Goal: Transaction & Acquisition: Purchase product/service

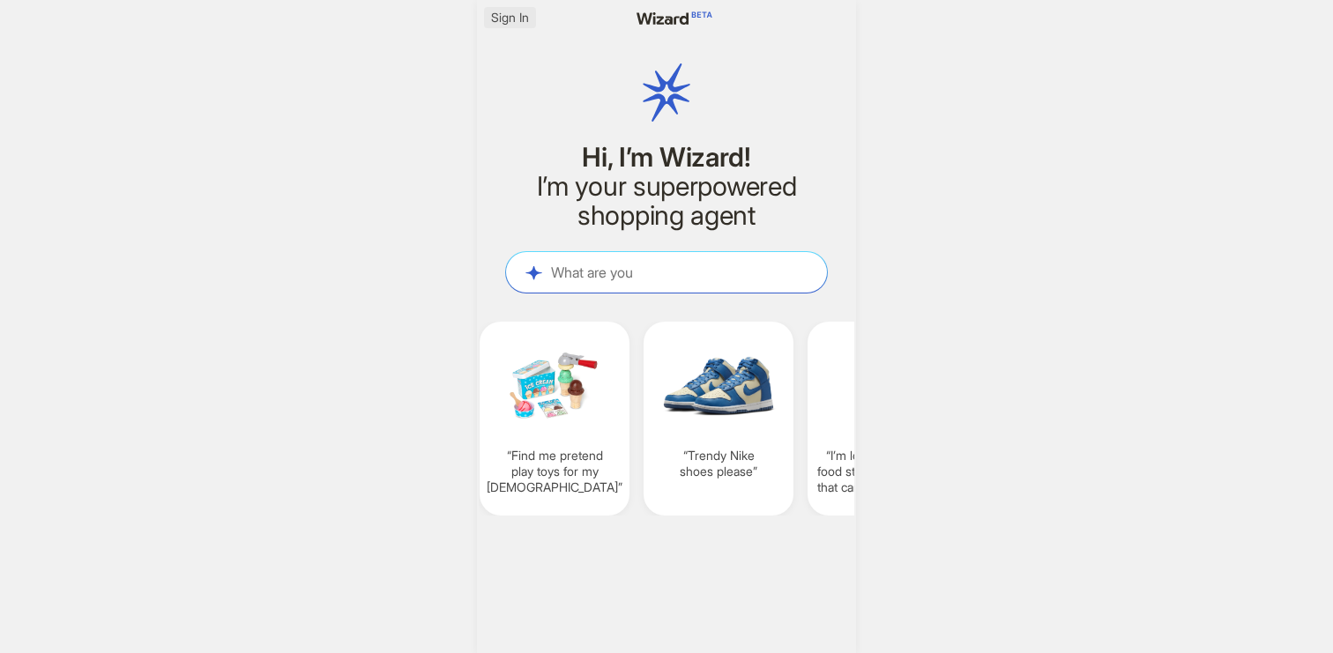
scroll to position [0, 1312]
click at [521, 20] on span "Sign In" at bounding box center [510, 18] width 38 height 16
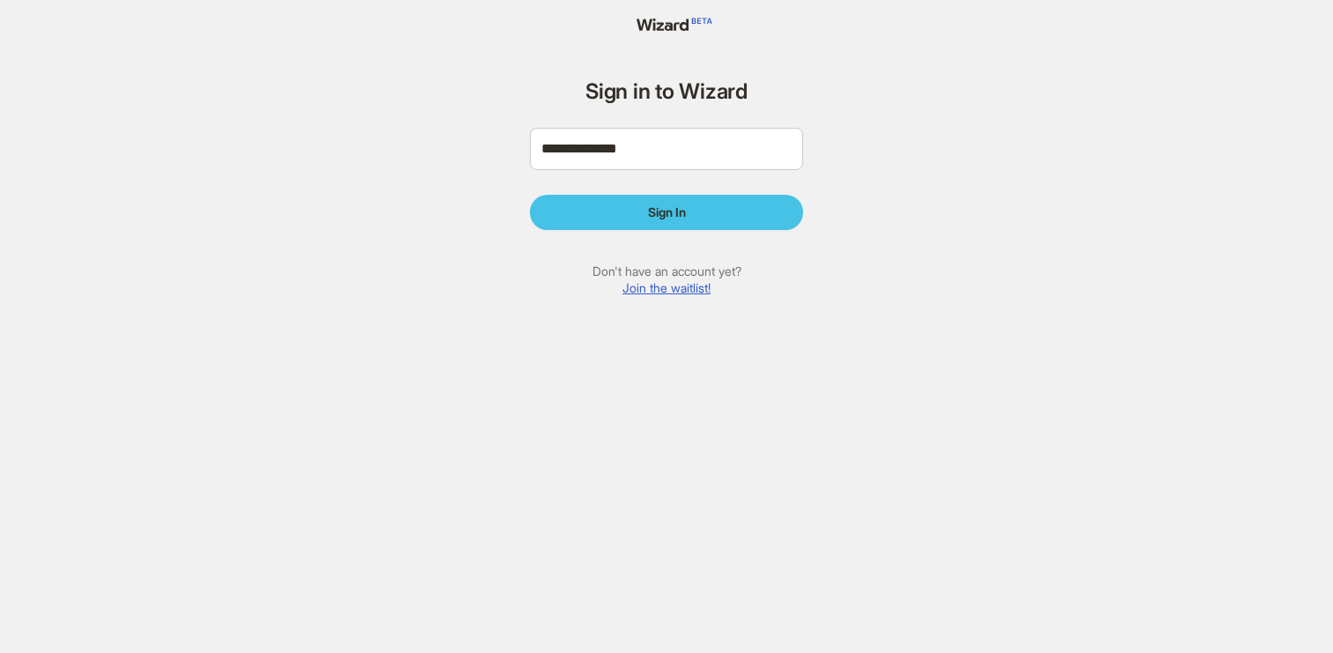
click at [638, 211] on button "Sign In" at bounding box center [666, 212] width 273 height 35
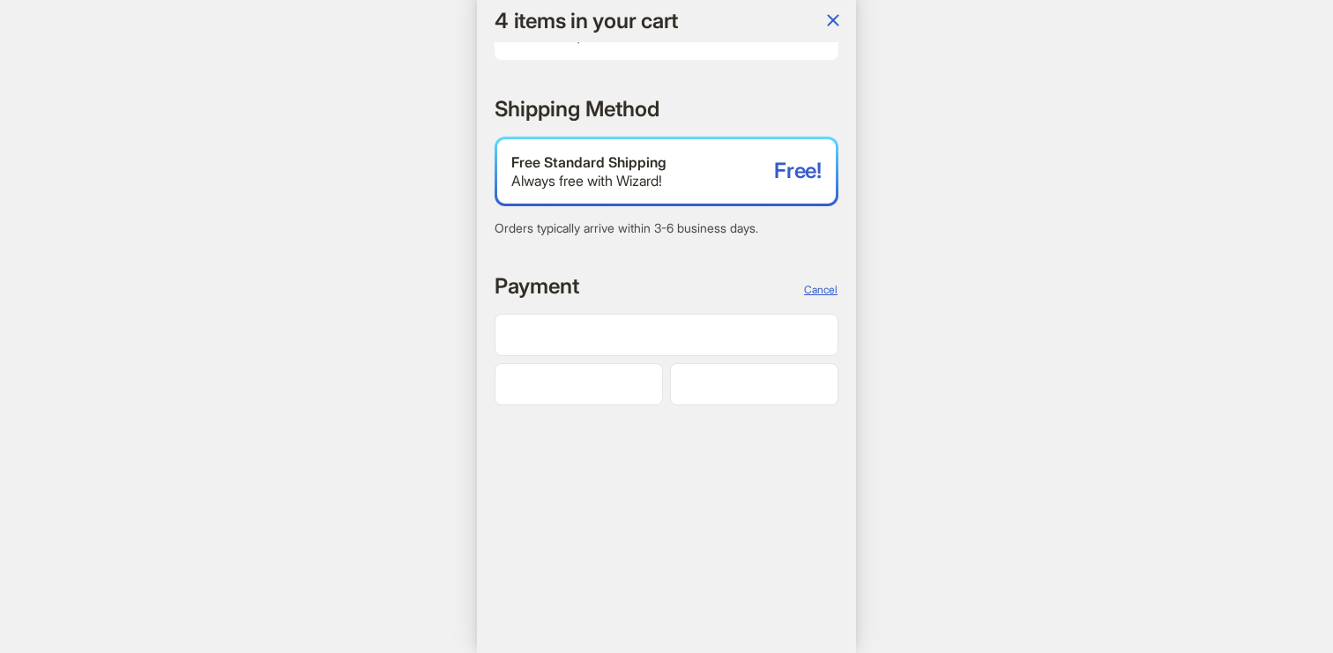
scroll to position [0, 2087]
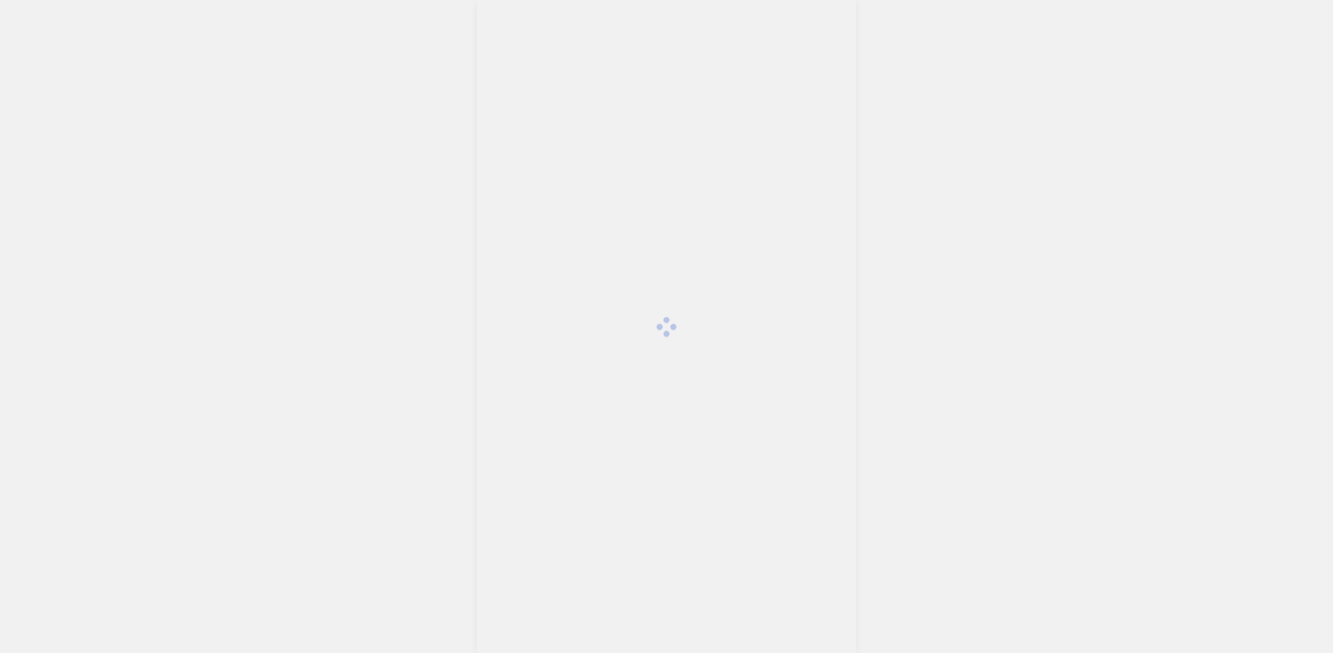
scroll to position [4439, 0]
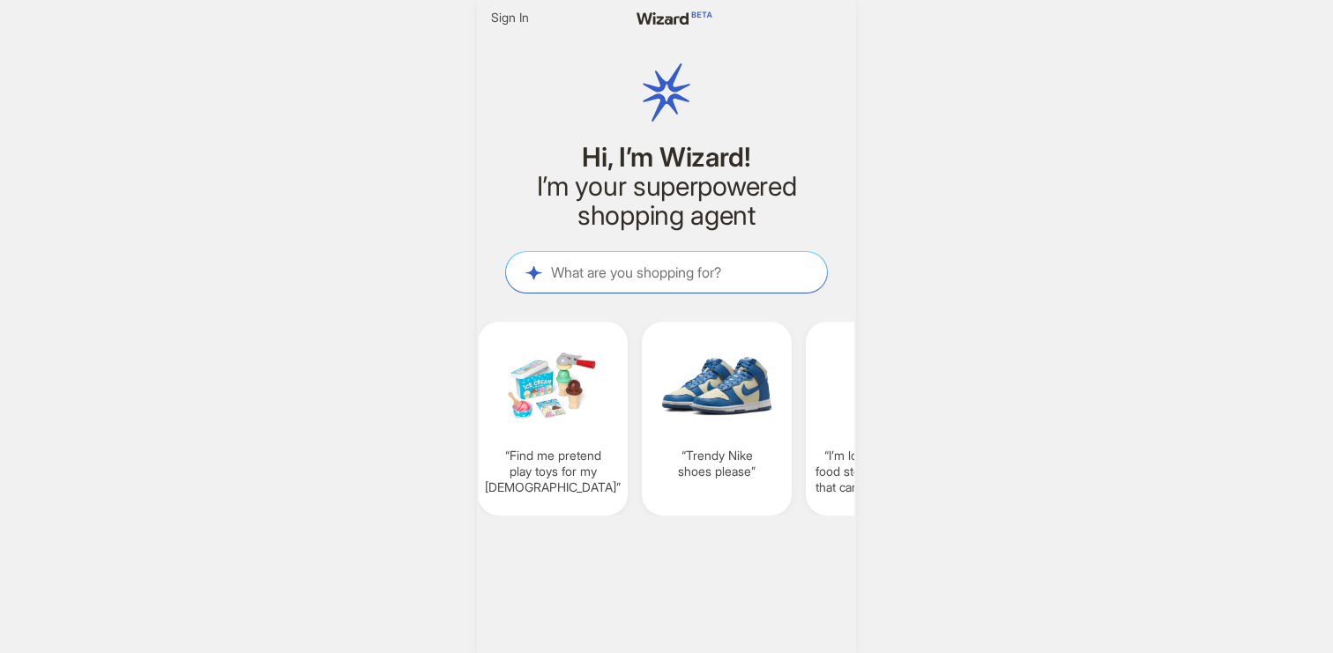
scroll to position [0, 1313]
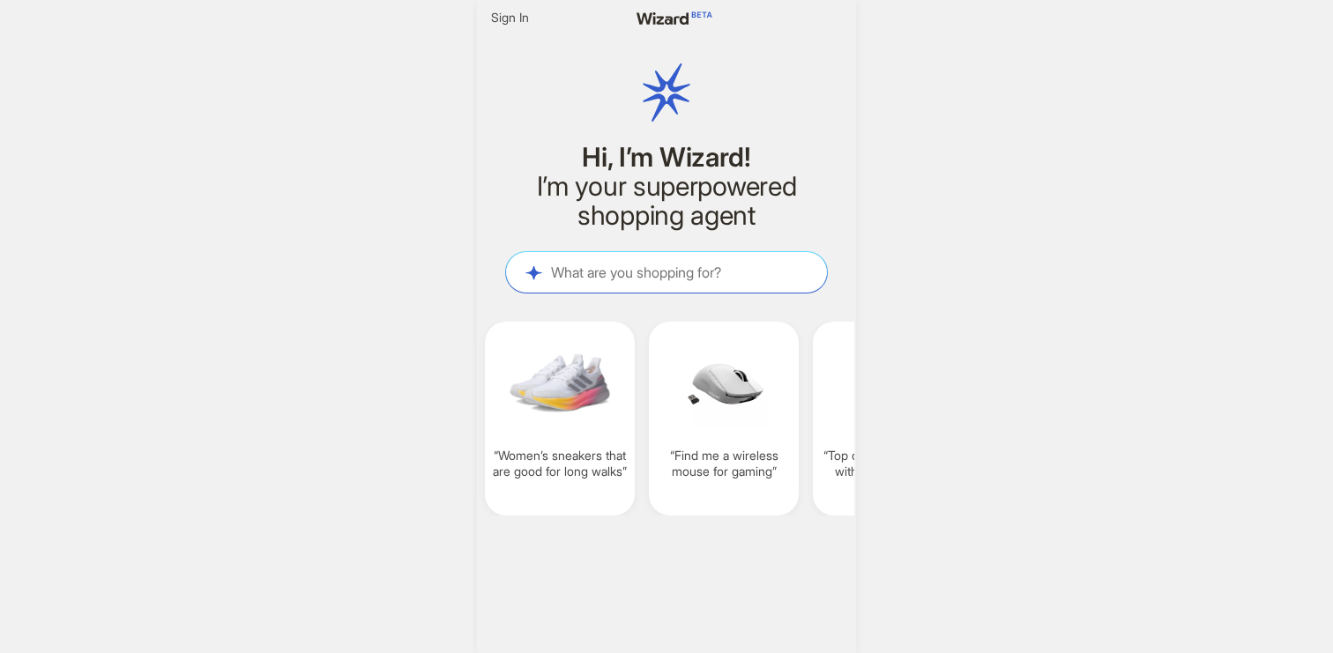
scroll to position [0, 1306]
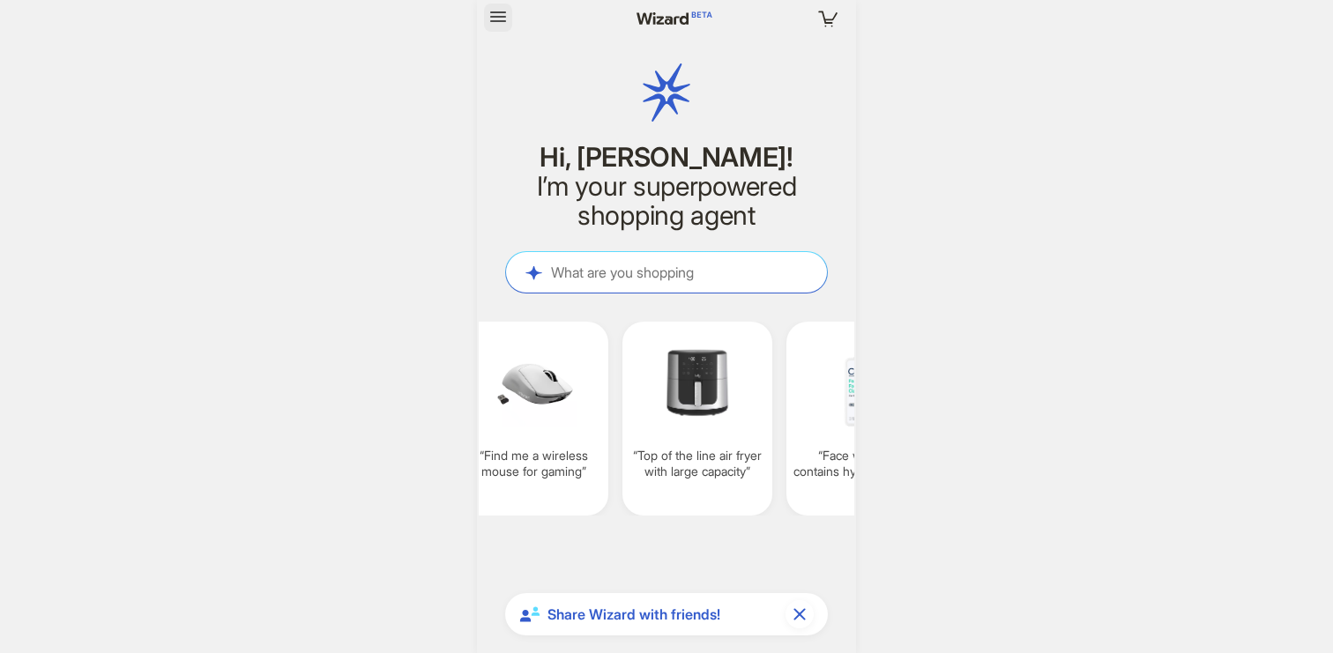
click at [502, 9] on icon "button" at bounding box center [498, 16] width 21 height 21
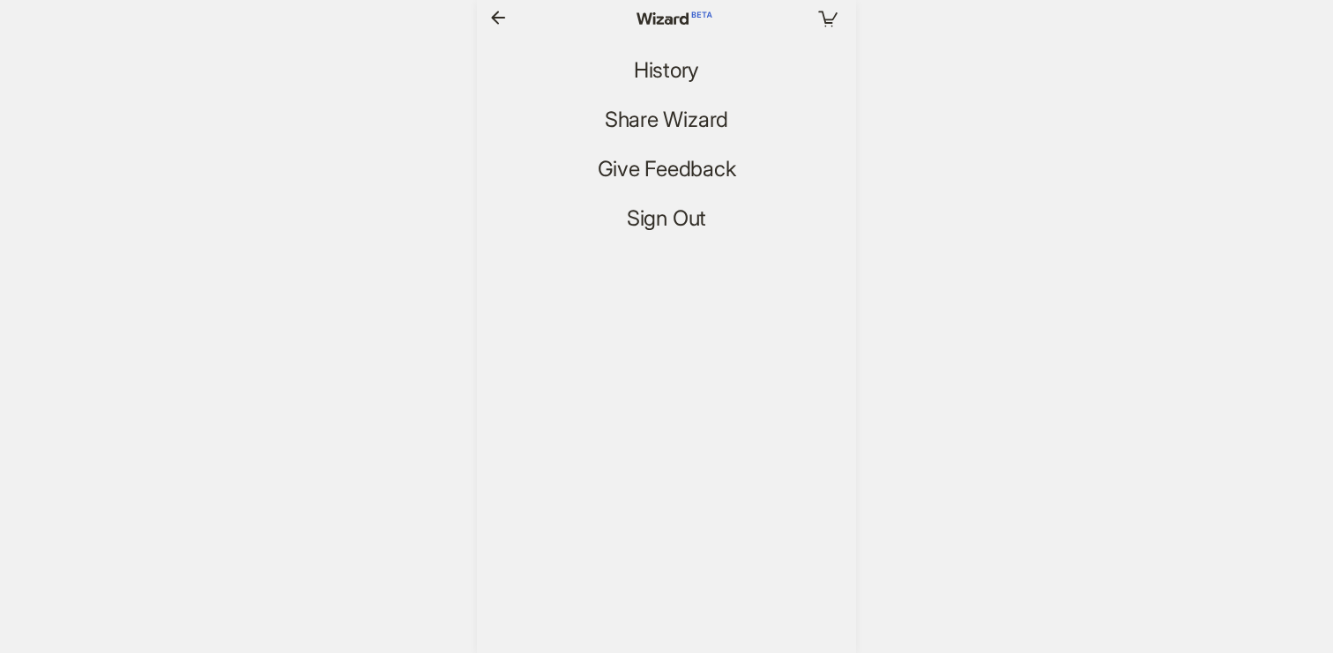
scroll to position [4439, 0]
click at [651, 71] on span "History" at bounding box center [666, 71] width 65 height 26
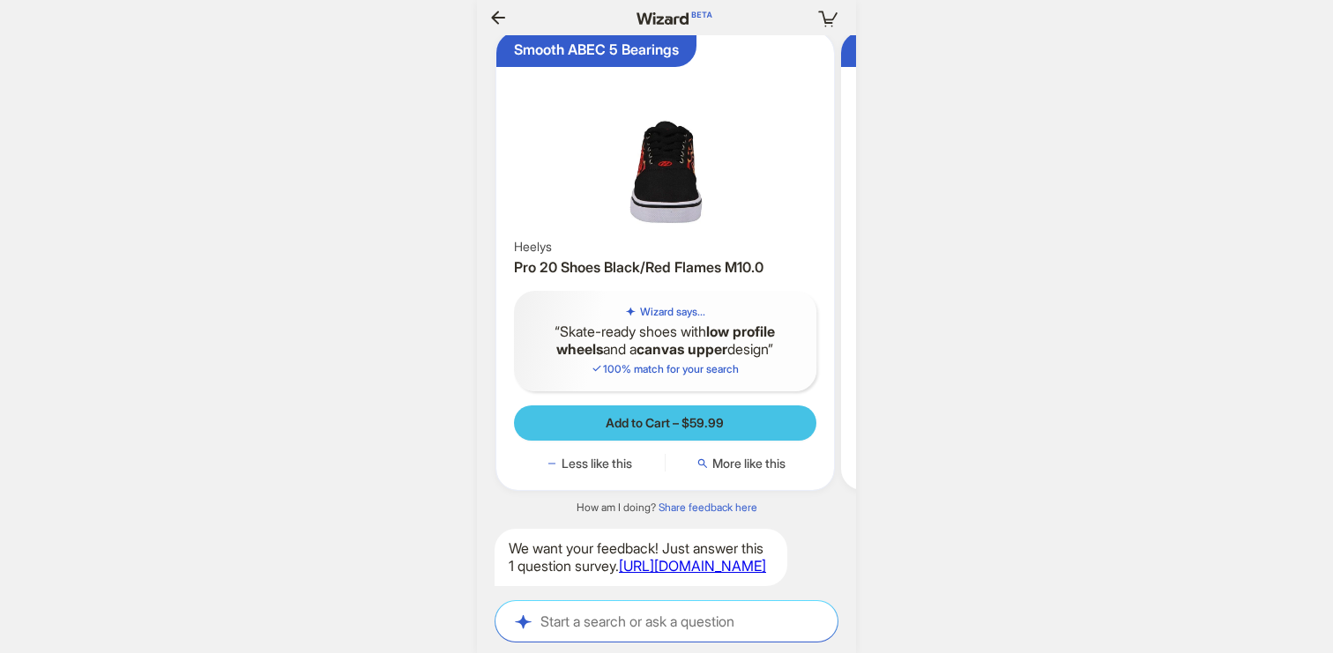
click at [690, 415] on span "Add to Cart – $59.99" at bounding box center [665, 423] width 118 height 16
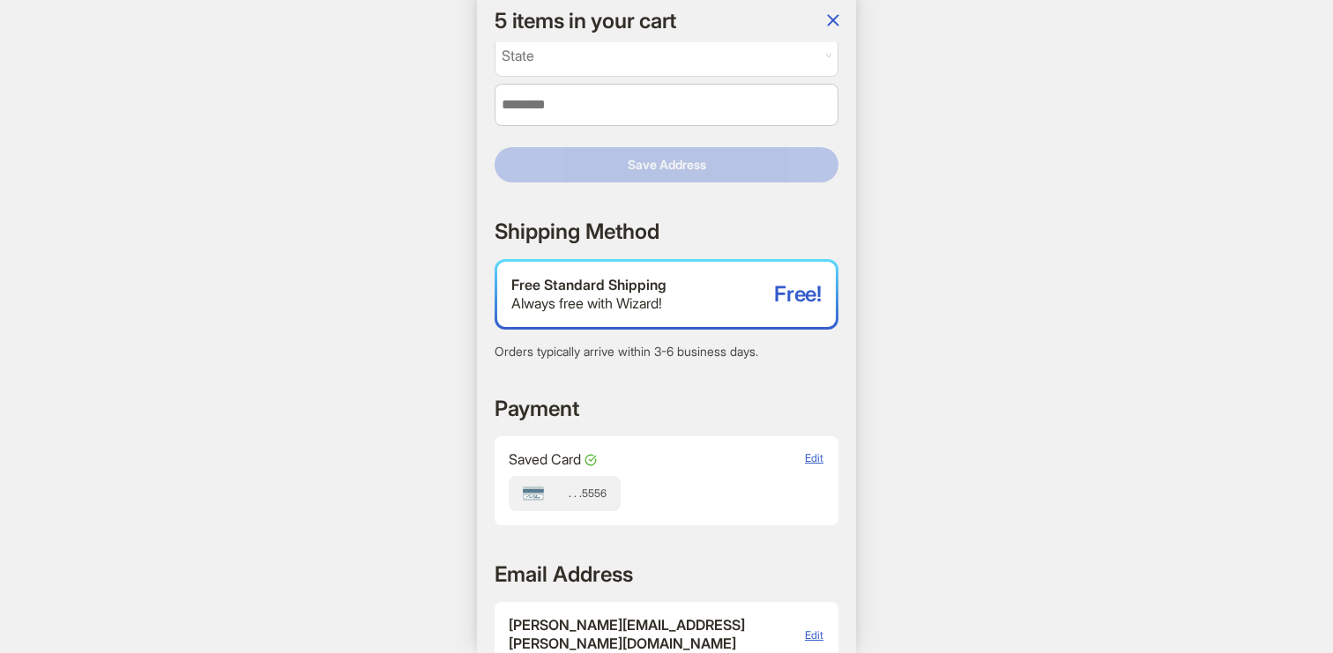
scroll to position [494, 0]
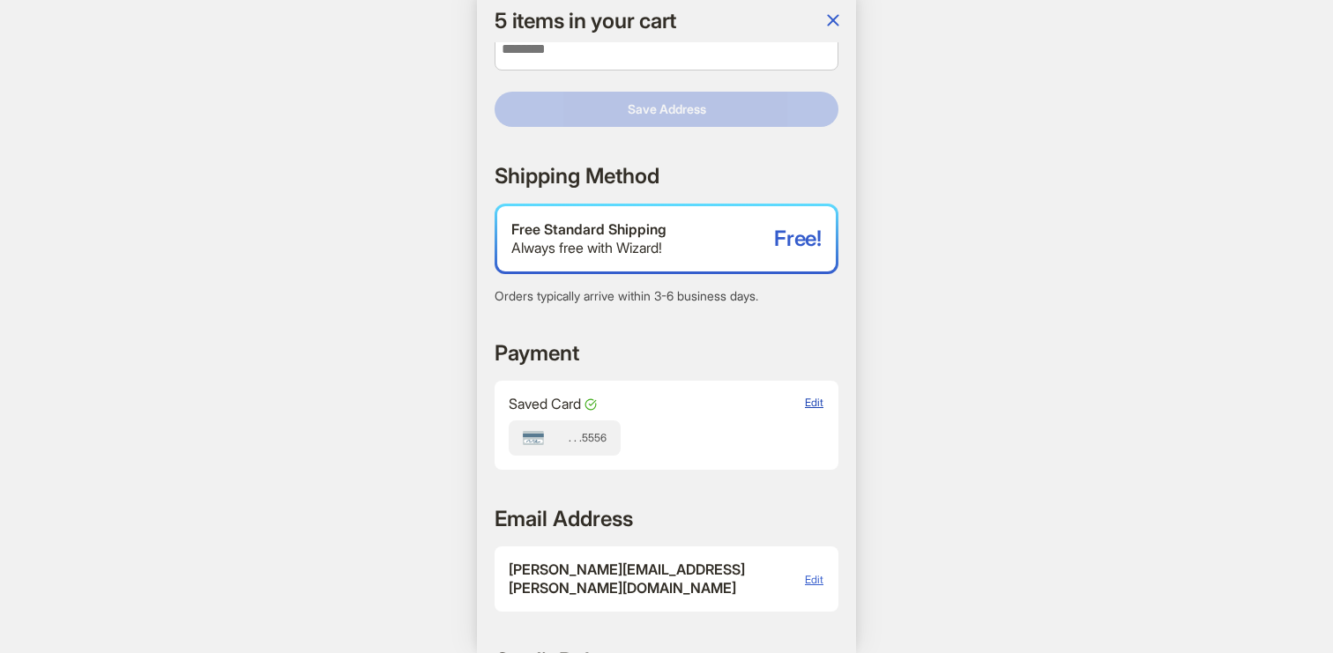
click at [810, 407] on span "Edit" at bounding box center [814, 402] width 19 height 13
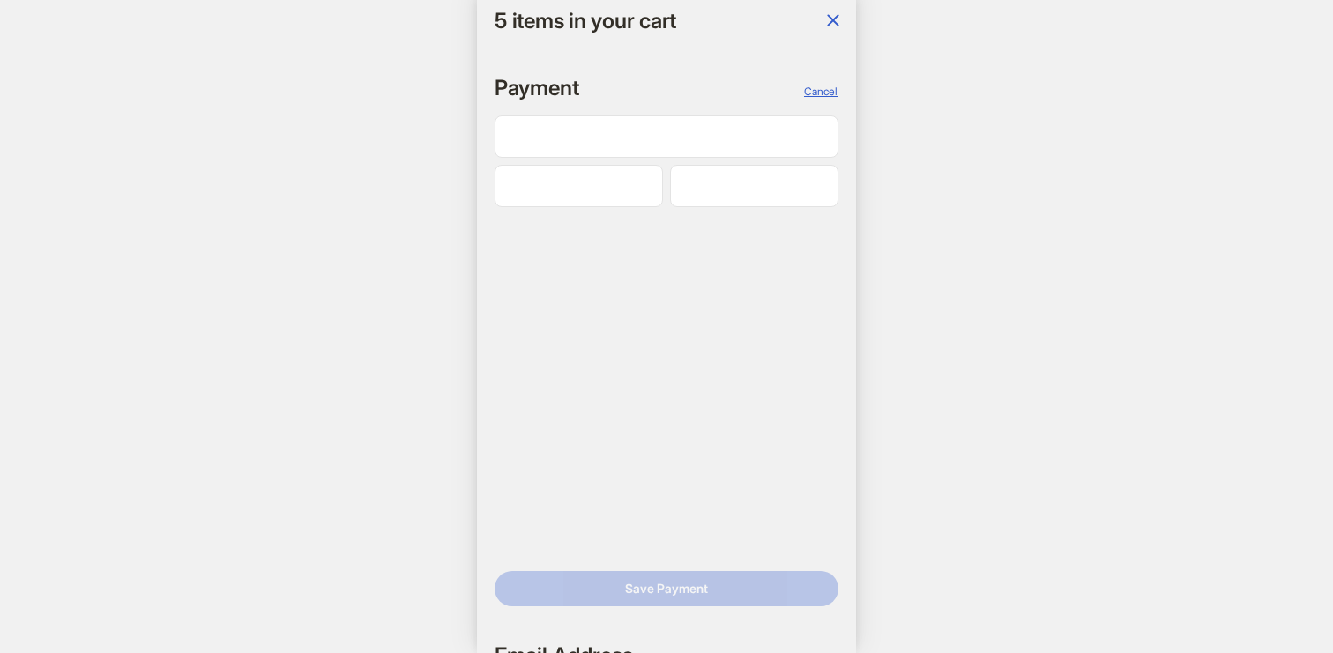
scroll to position [0, 1653]
